Goal: Task Accomplishment & Management: Manage account settings

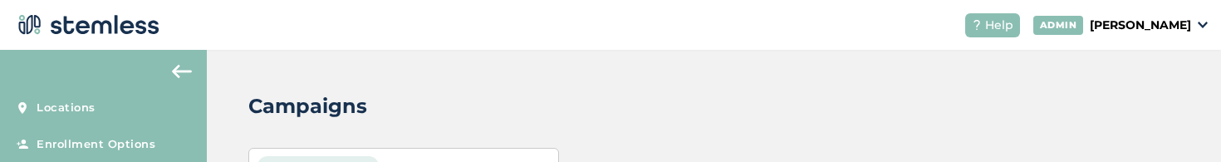
scroll to position [37, 0]
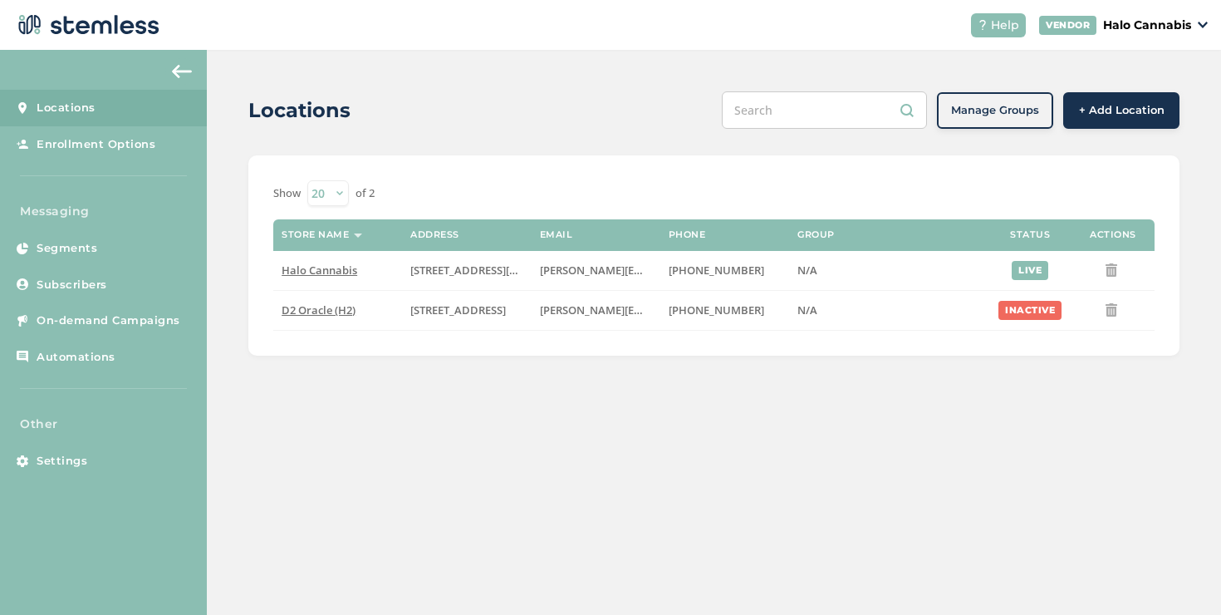
click at [1125, 17] on p "Halo Cannabis" at bounding box center [1147, 25] width 88 height 17
click at [1142, 120] on link "Logout" at bounding box center [1148, 120] width 81 height 17
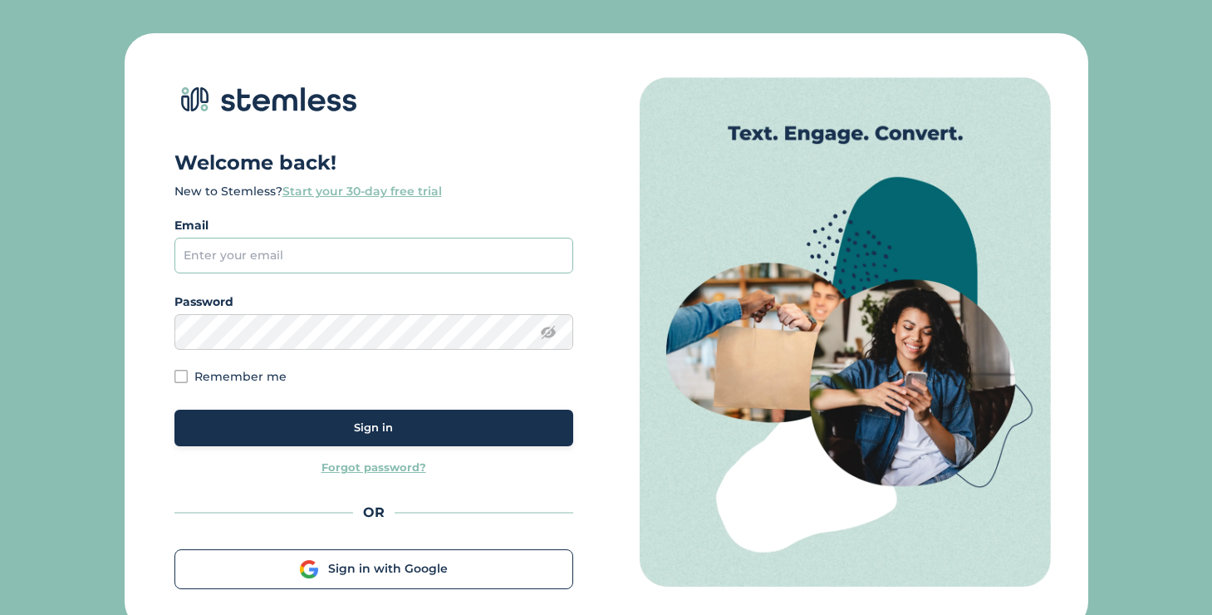
click at [479, 239] on input "email" at bounding box center [373, 256] width 399 height 36
click at [479, 251] on input "email" at bounding box center [373, 256] width 399 height 36
click at [484, 427] on div "Sign in" at bounding box center [374, 428] width 372 height 17
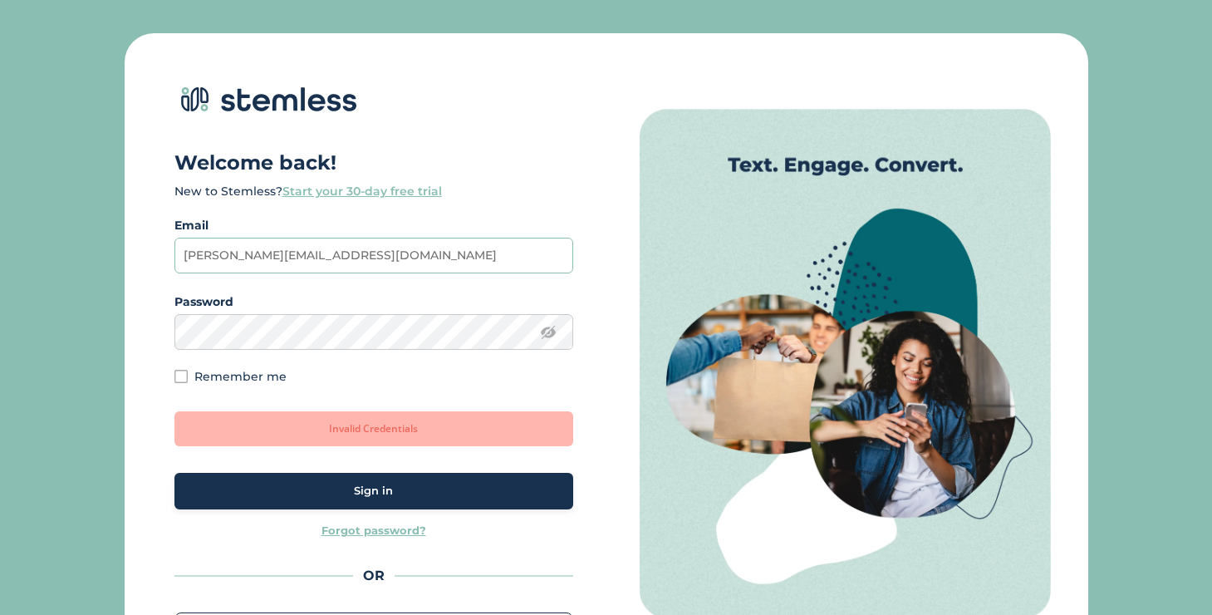
click at [268, 258] on input "[PERSON_NAME][EMAIL_ADDRESS][DOMAIN_NAME]" at bounding box center [373, 256] width 399 height 36
click at [319, 485] on div "Sign in" at bounding box center [374, 491] width 372 height 17
click at [253, 246] on input "[PERSON_NAME][EMAIL_ADDRESS][DOMAIN_NAME]" at bounding box center [373, 256] width 399 height 36
click at [263, 250] on input "[PERSON_NAME][EMAIL_ADDRESS][DOMAIN_NAME]" at bounding box center [373, 256] width 399 height 36
click at [261, 249] on input "[PERSON_NAME][EMAIL_ADDRESS][DOMAIN_NAME]" at bounding box center [373, 256] width 399 height 36
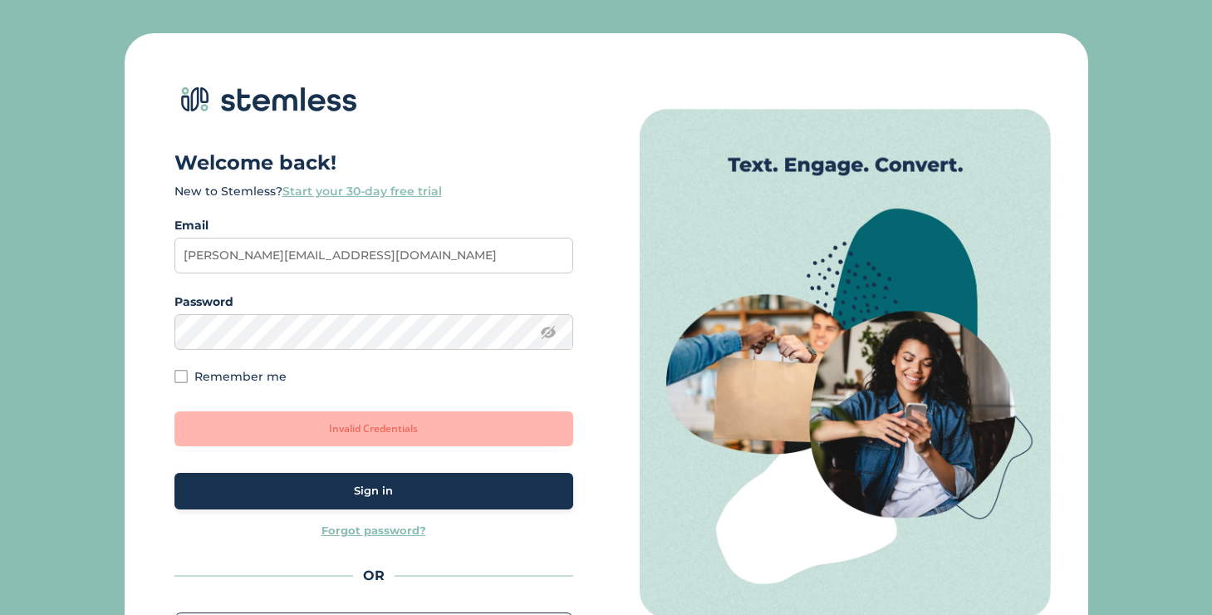
click at [352, 483] on div "Sign in" at bounding box center [374, 491] width 372 height 17
click at [381, 248] on input "[PERSON_NAME][EMAIL_ADDRESS][DOMAIN_NAME]" at bounding box center [373, 256] width 399 height 36
type input "[PERSON_NAME][EMAIL_ADDRESS][DOMAIN_NAME]"
click at [321, 488] on div "Sign in" at bounding box center [374, 491] width 372 height 17
